Goal: Check status: Check status

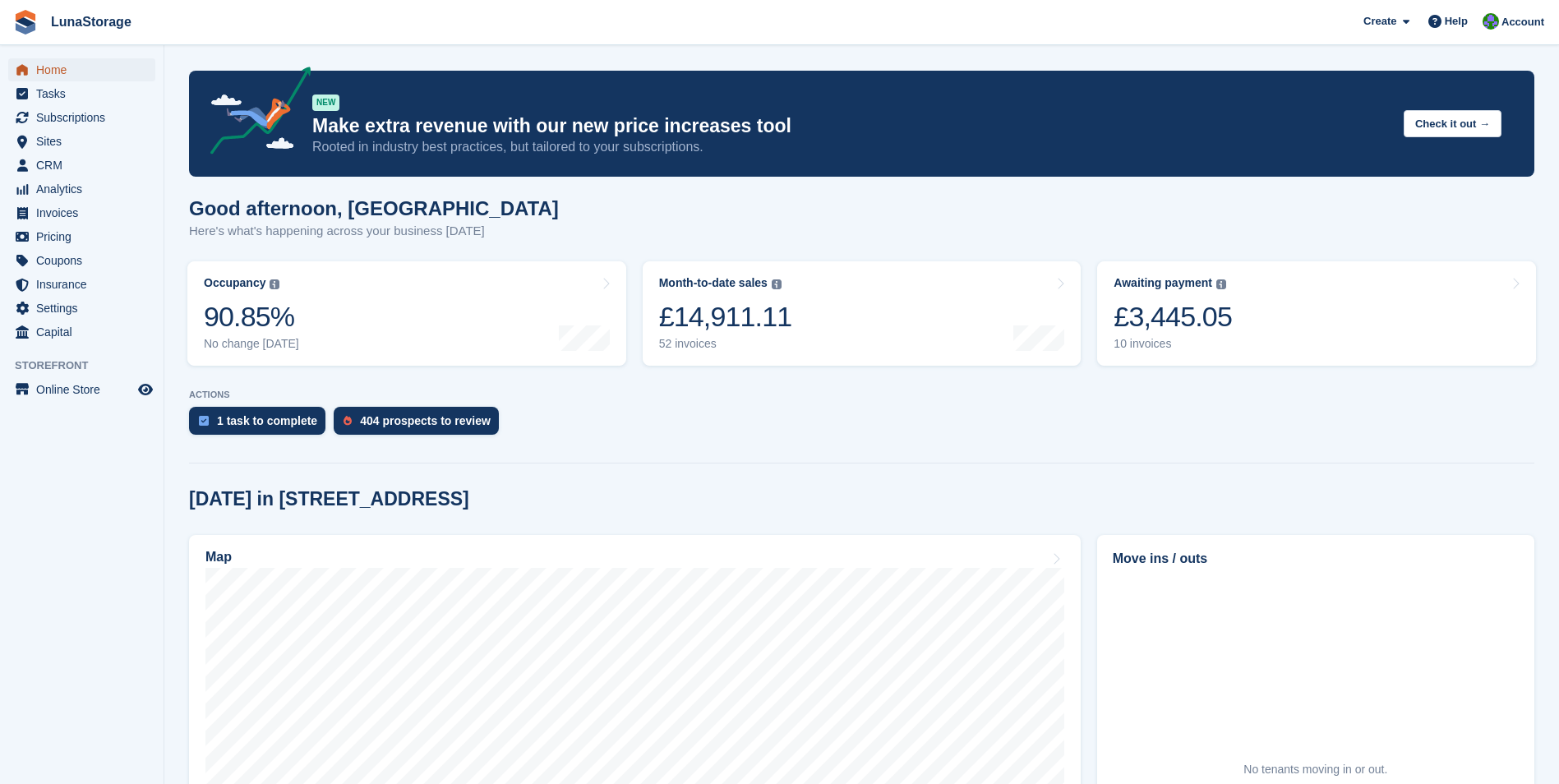
click at [54, 69] on span "Home" at bounding box center [86, 70] width 99 height 23
click at [1204, 318] on div "£3,445.05" at bounding box center [1173, 317] width 118 height 34
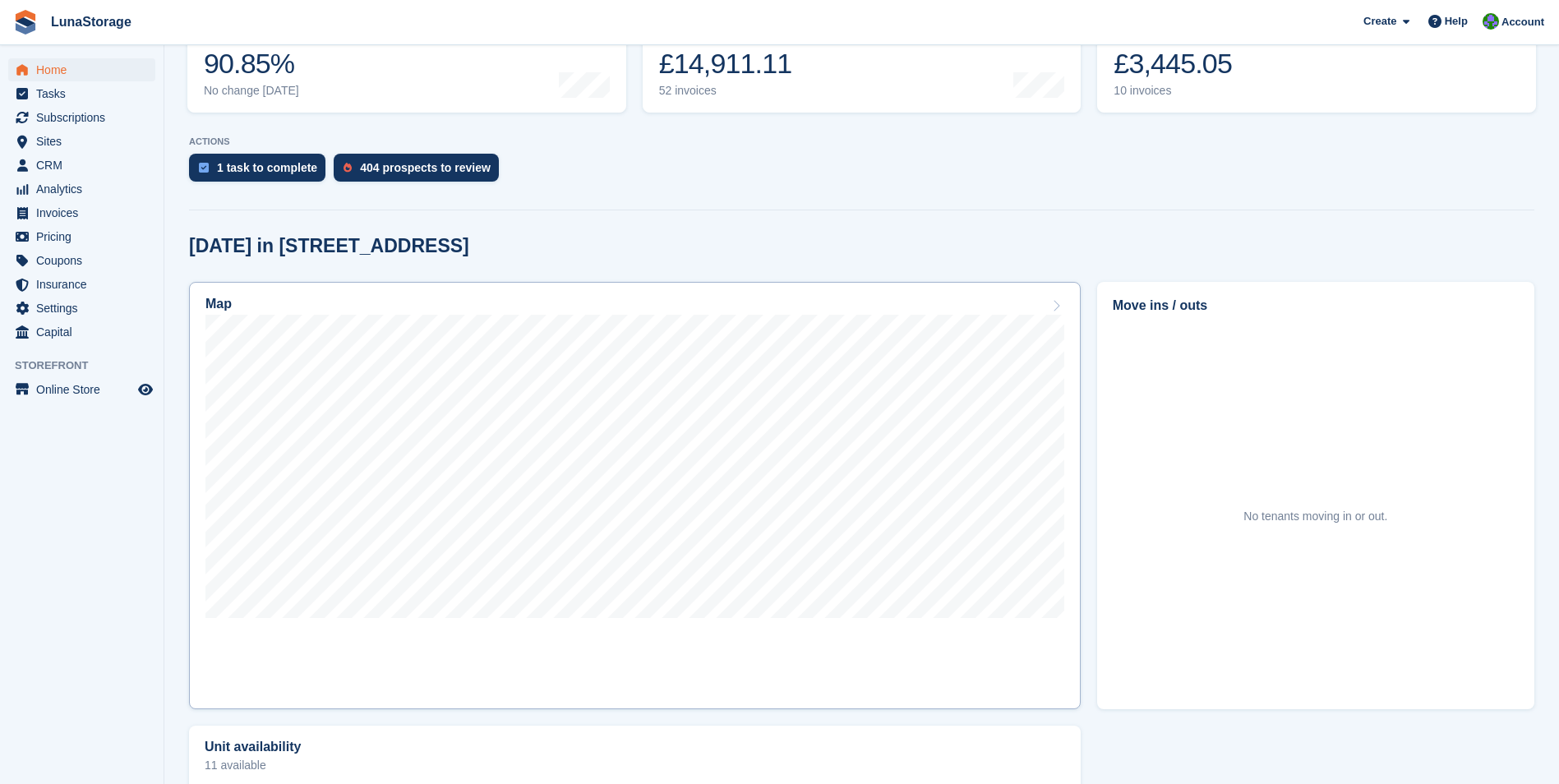
scroll to position [247, 0]
